Goal: Find specific page/section: Find specific page/section

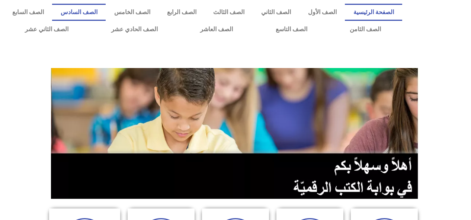
click at [106, 13] on link "الصف السادس" at bounding box center [79, 12] width 54 height 17
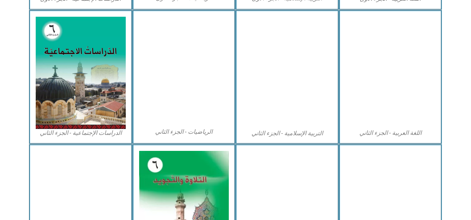
scroll to position [360, 0]
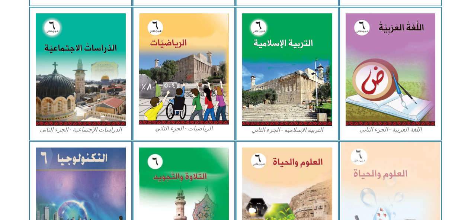
click at [365, 166] on img at bounding box center [390, 202] width 99 height 121
click at [363, 163] on img at bounding box center [390, 202] width 99 height 121
